Goal: Transaction & Acquisition: Book appointment/travel/reservation

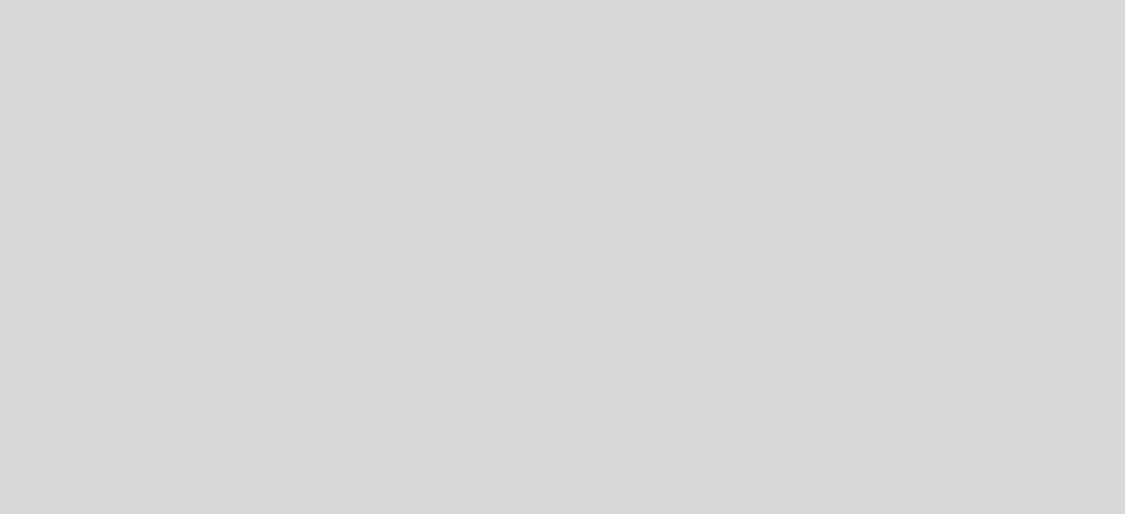
select select "es"
click at [492, 316] on div "Patience is the secret to good food. Powered by" at bounding box center [562, 233] width 1125 height 290
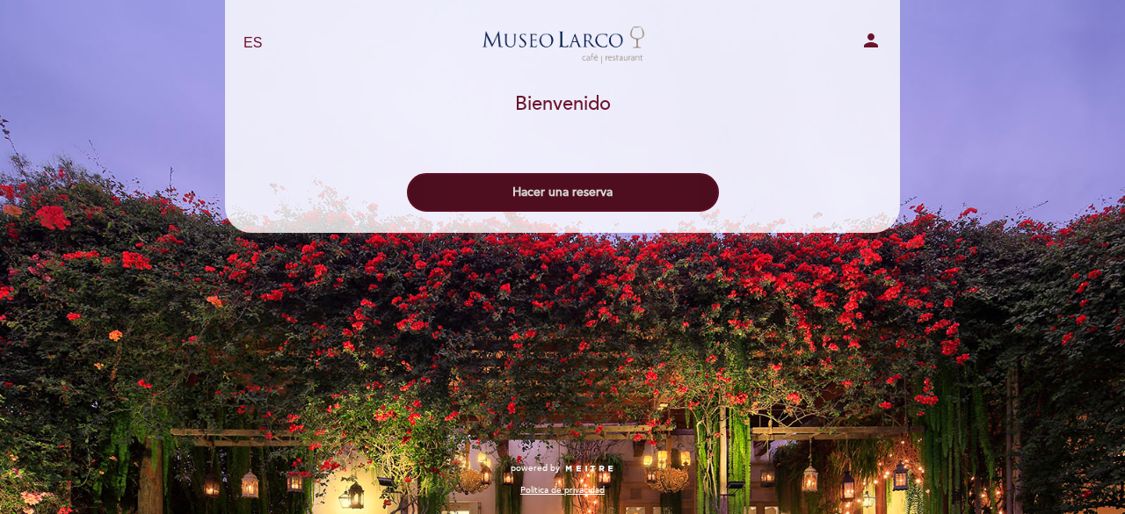
click at [643, 202] on button "Hacer una reserva" at bounding box center [563, 192] width 312 height 39
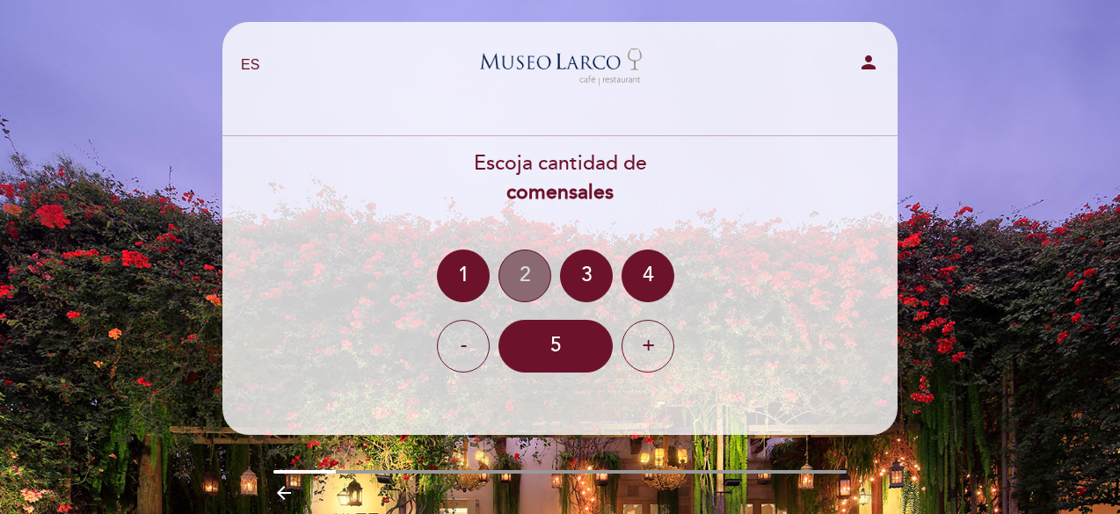
click at [514, 278] on div "2" at bounding box center [524, 276] width 53 height 53
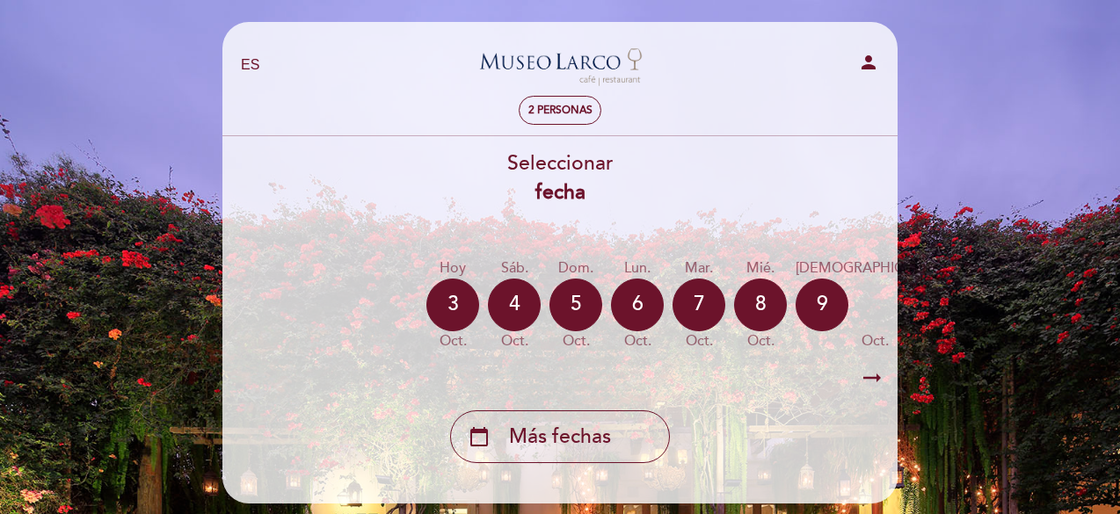
click at [875, 373] on icon "arrow_right_alt" at bounding box center [872, 379] width 26 height 38
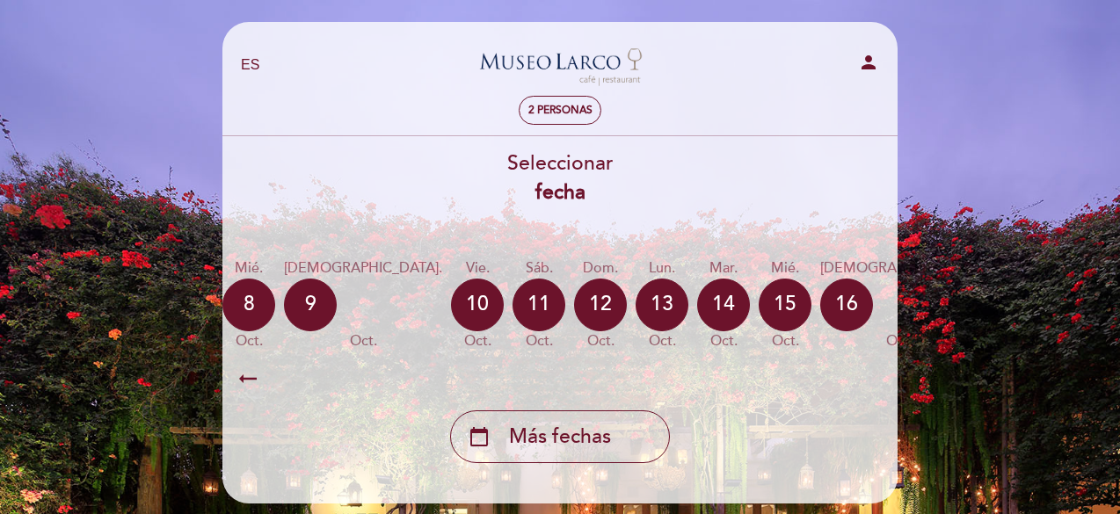
scroll to position [0, 513]
click at [512, 303] on div "11" at bounding box center [538, 305] width 53 height 53
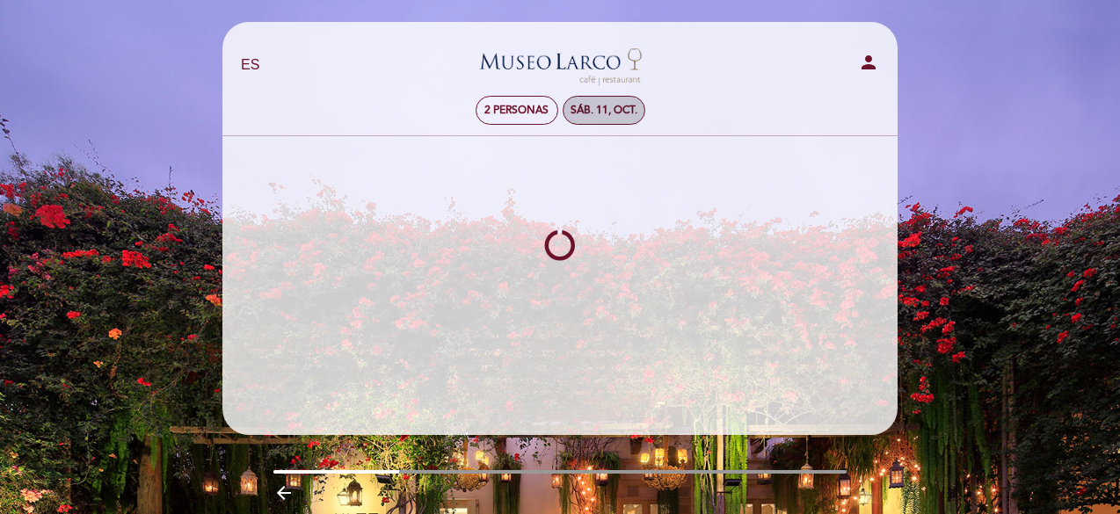
click at [582, 110] on div "sáb. 11, oct." at bounding box center [604, 110] width 67 height 13
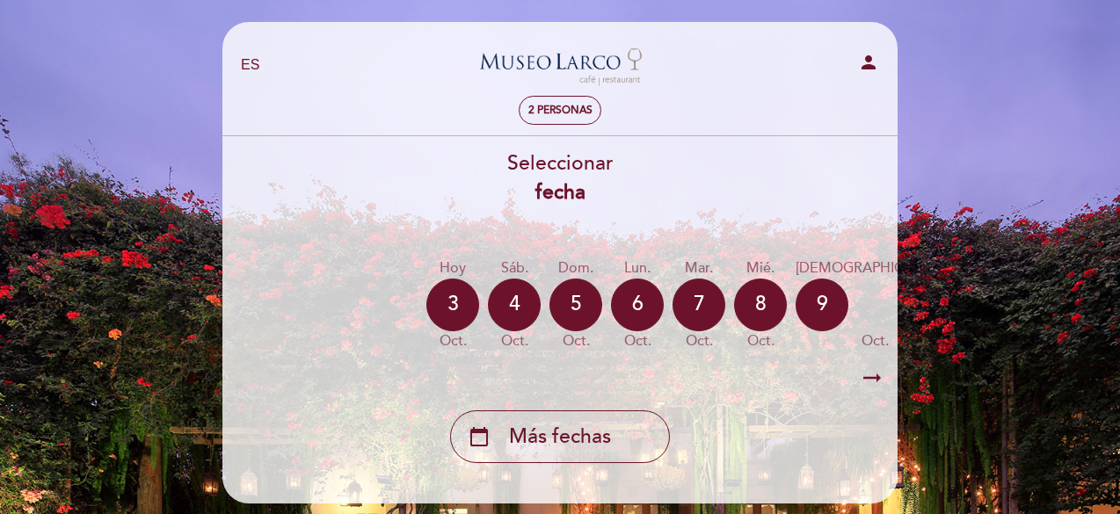
click at [870, 383] on icon "arrow_right_alt" at bounding box center [872, 379] width 26 height 38
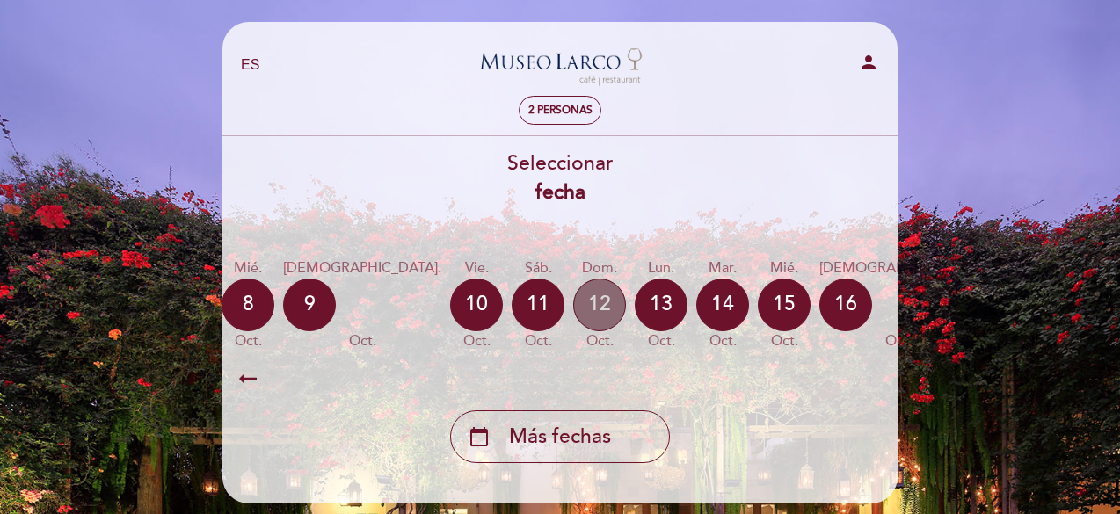
click at [573, 309] on div "12" at bounding box center [599, 305] width 53 height 53
